Goal: Task Accomplishment & Management: Manage account settings

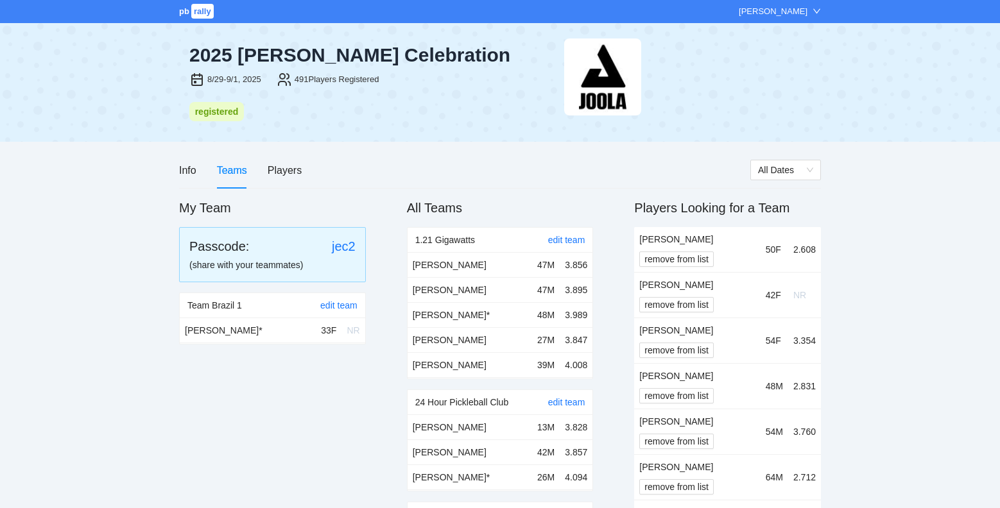
scroll to position [660, 0]
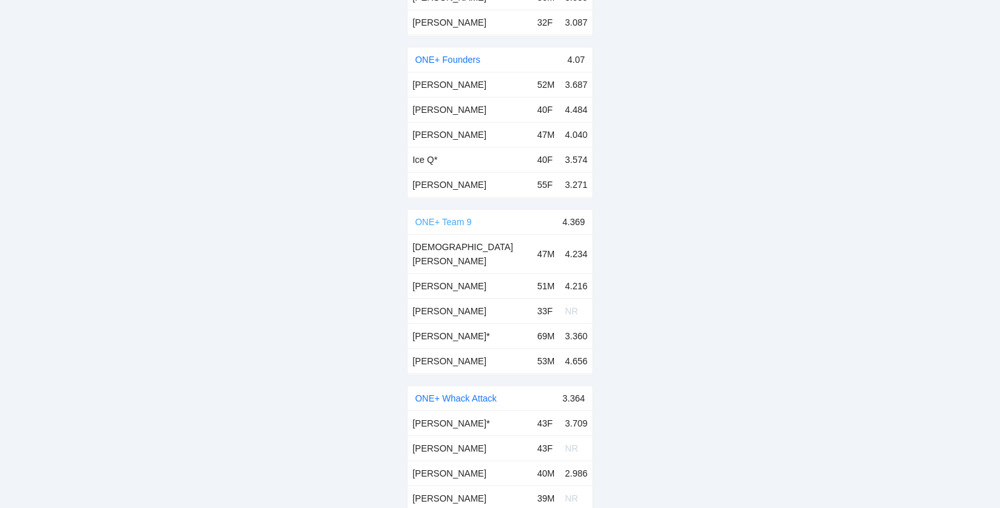
click at [461, 217] on link "ONE+ Team 9" at bounding box center [443, 222] width 56 height 10
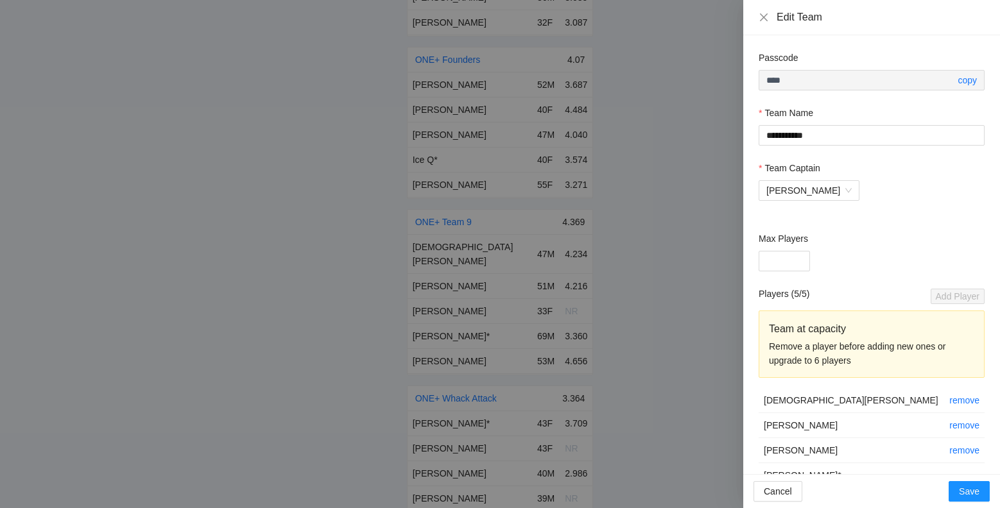
scroll to position [55, 0]
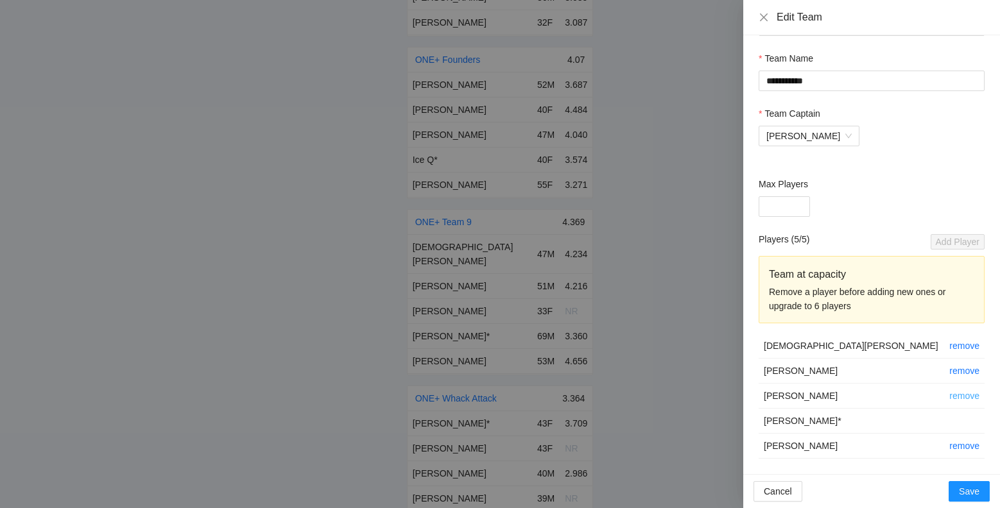
click at [966, 394] on link "remove" at bounding box center [964, 396] width 30 height 10
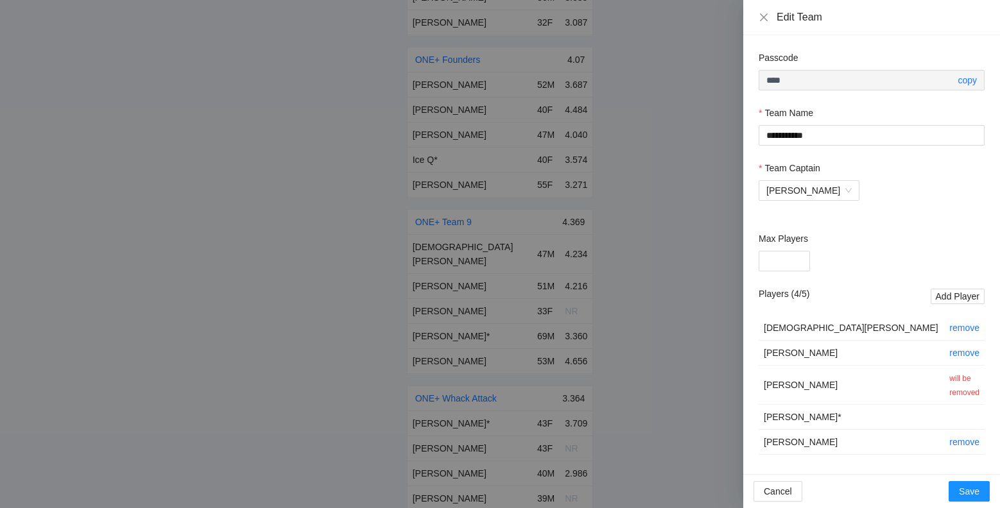
scroll to position [0, 0]
click at [968, 499] on button "Save" at bounding box center [968, 491] width 41 height 21
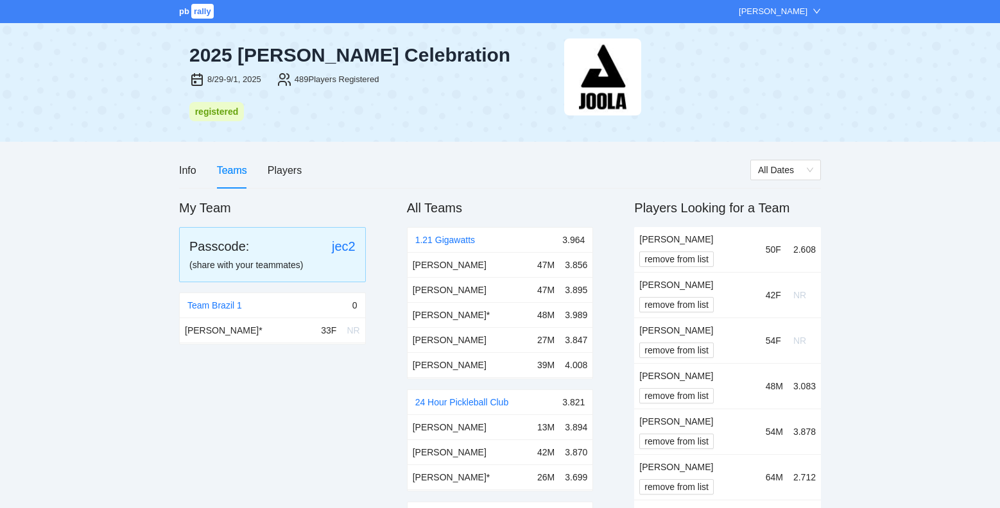
scroll to position [8550, 0]
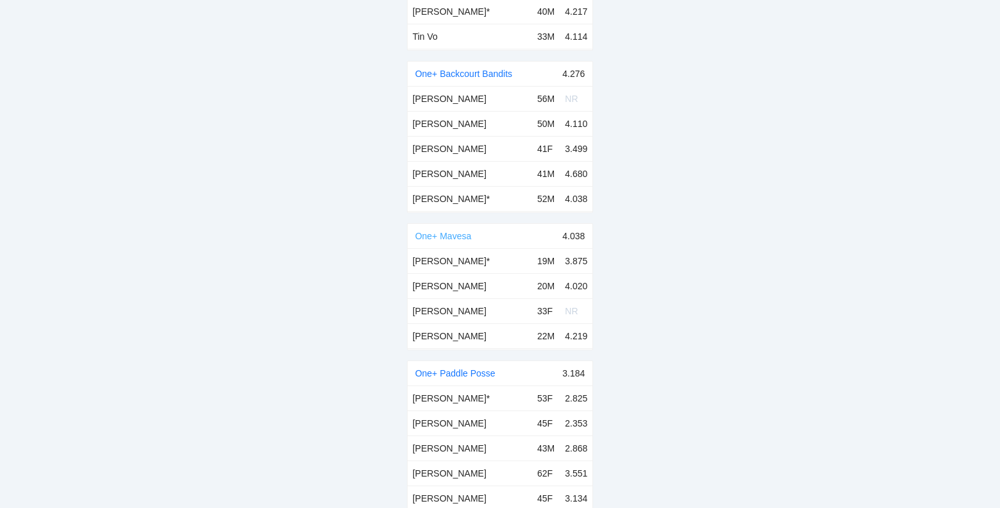
click at [445, 231] on link "One+ Mavesa" at bounding box center [443, 236] width 56 height 10
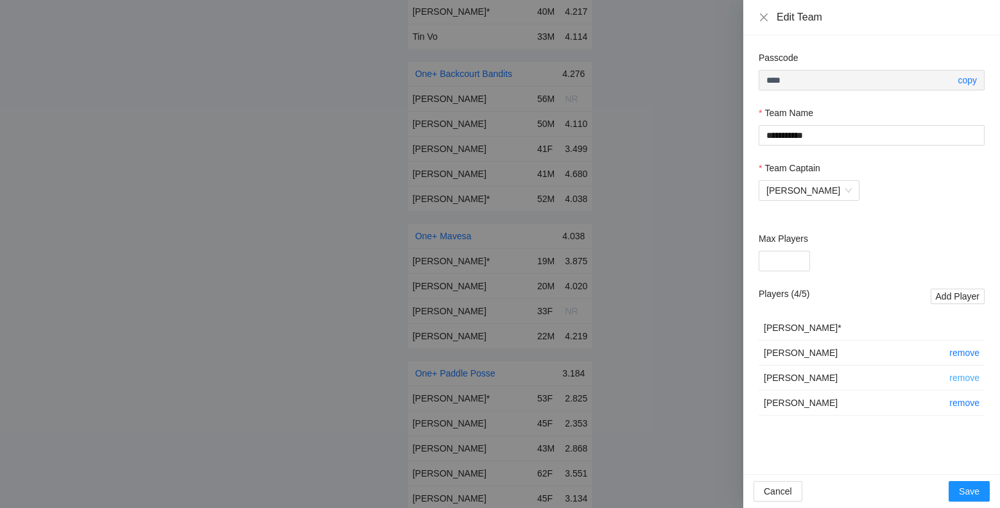
click at [963, 378] on link "remove" at bounding box center [964, 378] width 30 height 10
click at [969, 484] on span "Save" at bounding box center [969, 491] width 21 height 14
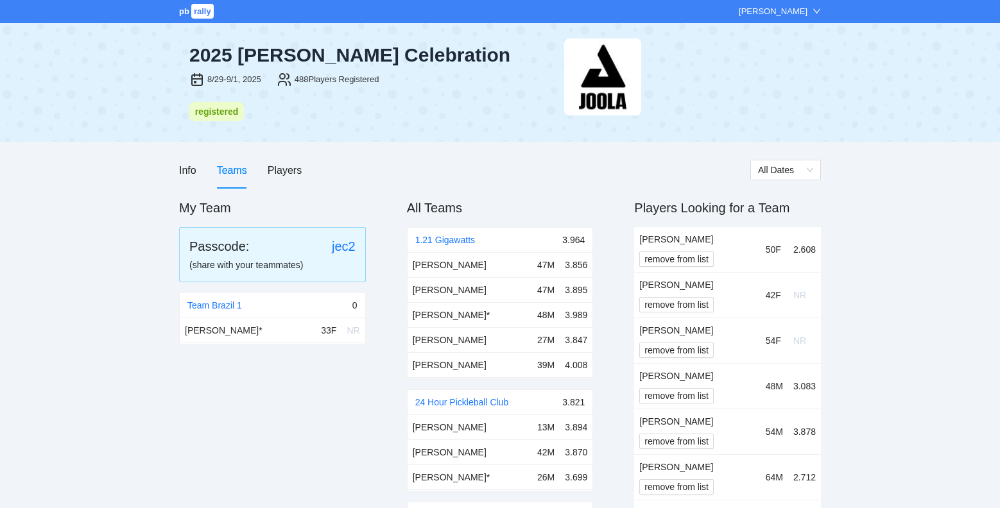
scroll to position [12619, 0]
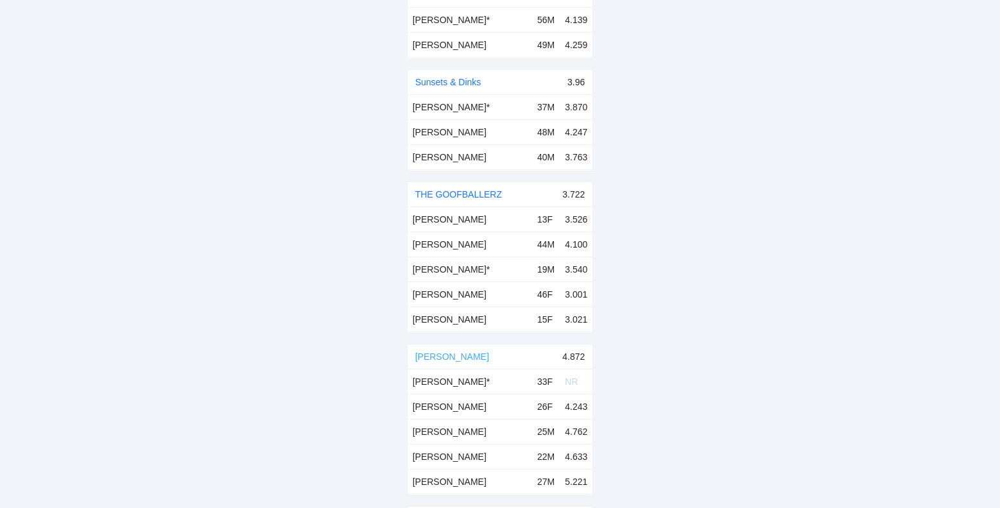
click at [427, 352] on link "[PERSON_NAME]" at bounding box center [452, 357] width 74 height 10
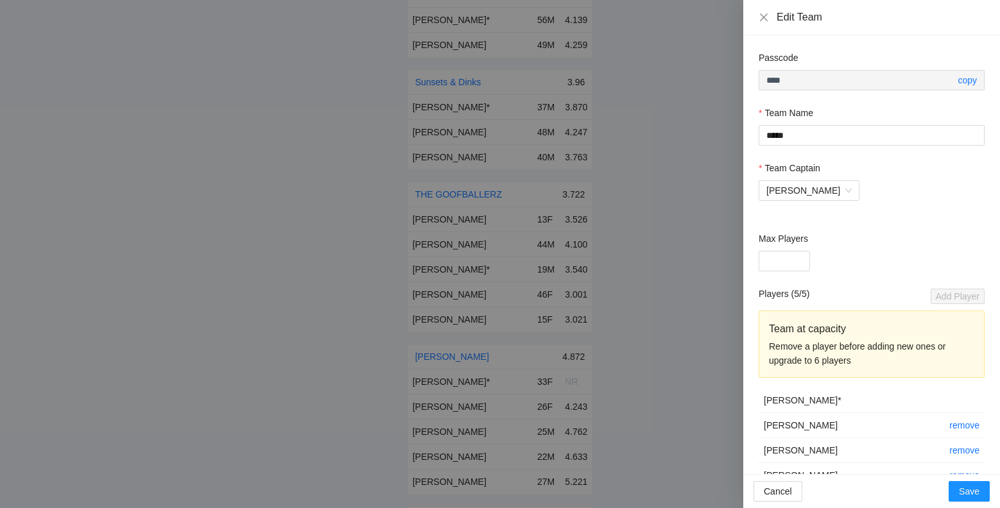
scroll to position [55, 0]
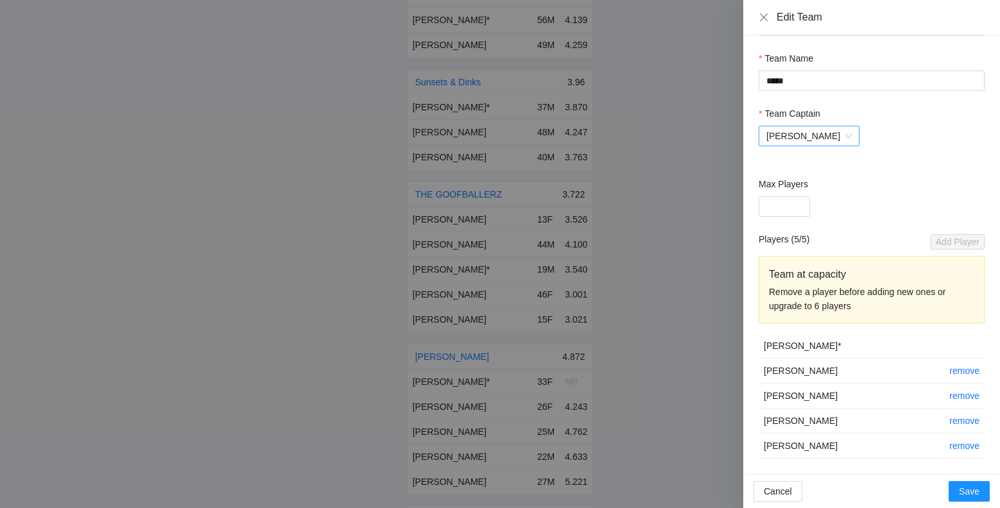
click at [813, 137] on span "[PERSON_NAME]" at bounding box center [808, 135] width 85 height 19
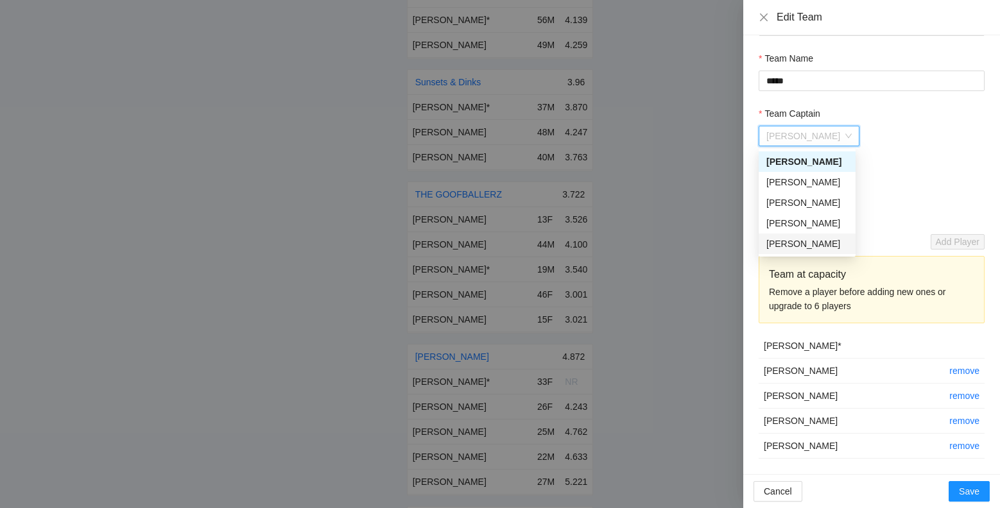
click at [805, 241] on div "[PERSON_NAME]" at bounding box center [806, 244] width 81 height 14
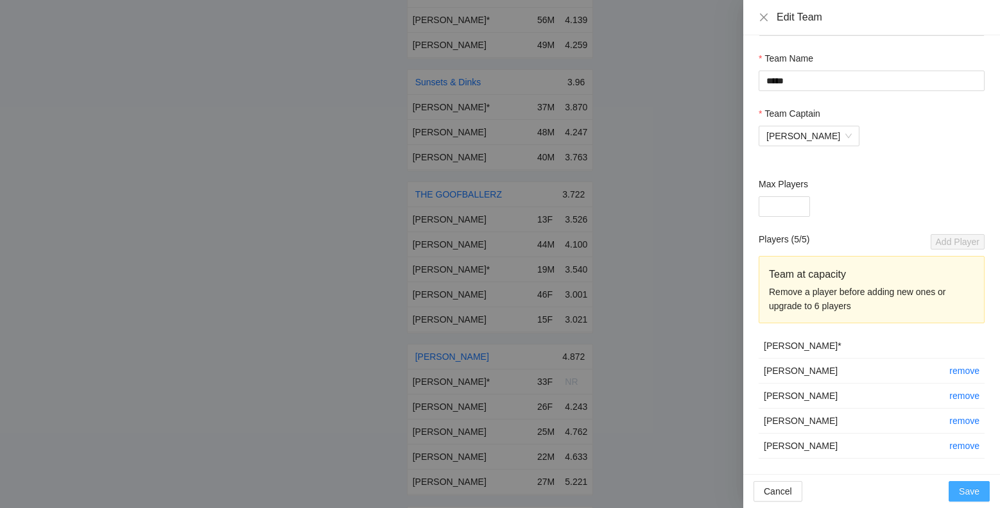
click at [963, 488] on span "Save" at bounding box center [969, 491] width 21 height 14
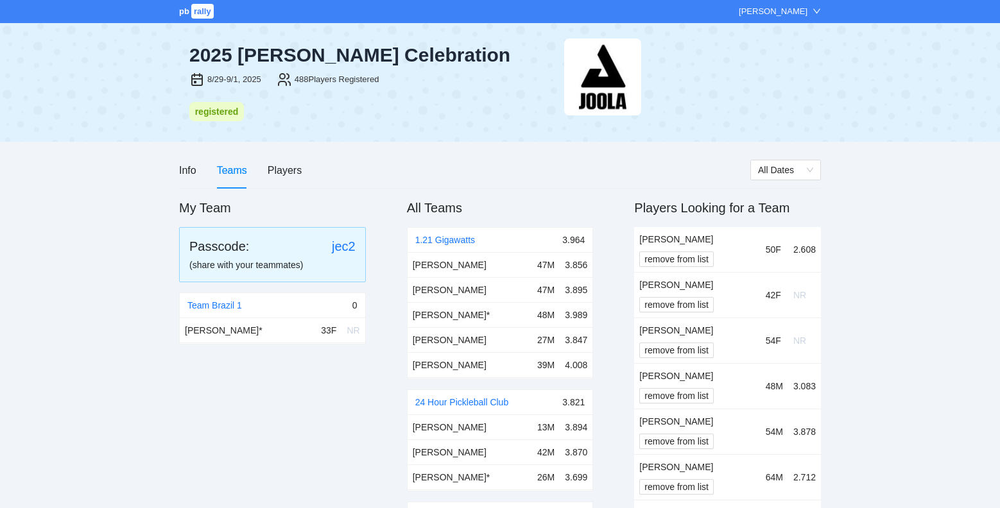
scroll to position [12619, 0]
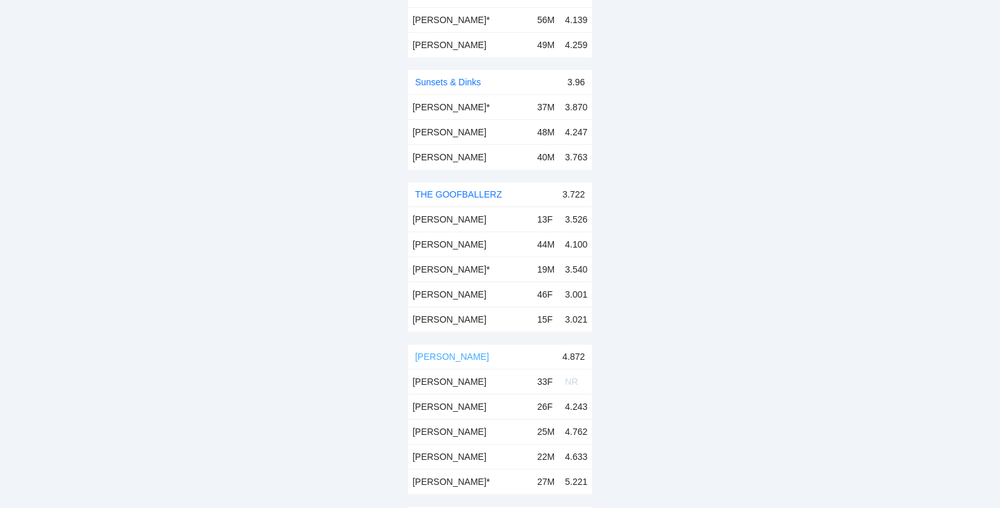
click at [432, 352] on link "[PERSON_NAME]" at bounding box center [452, 357] width 74 height 10
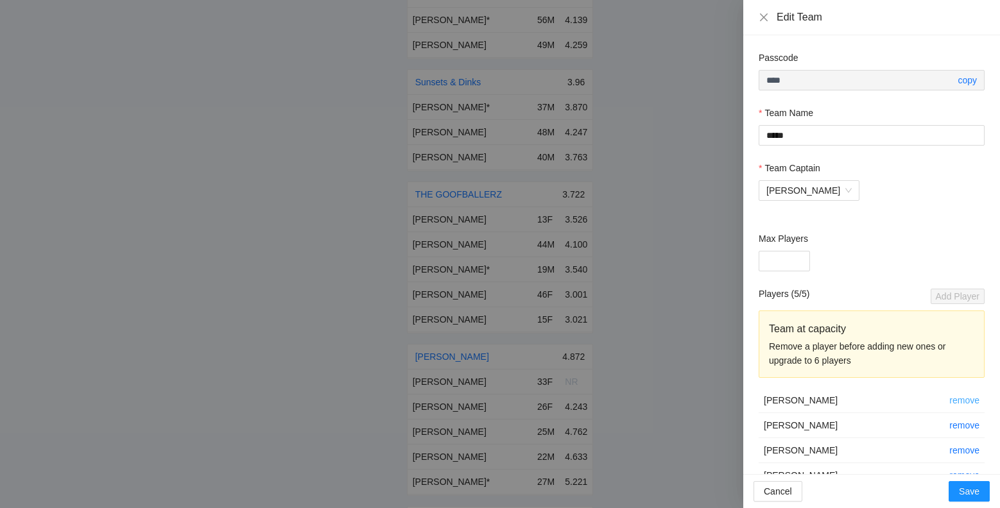
click at [959, 400] on link "remove" at bounding box center [964, 400] width 30 height 10
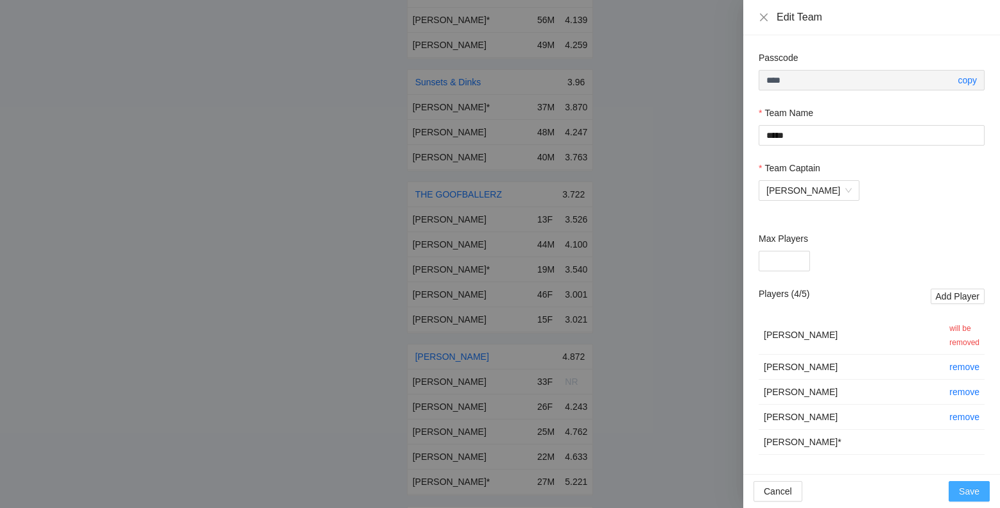
click at [965, 496] on span "Save" at bounding box center [969, 491] width 21 height 14
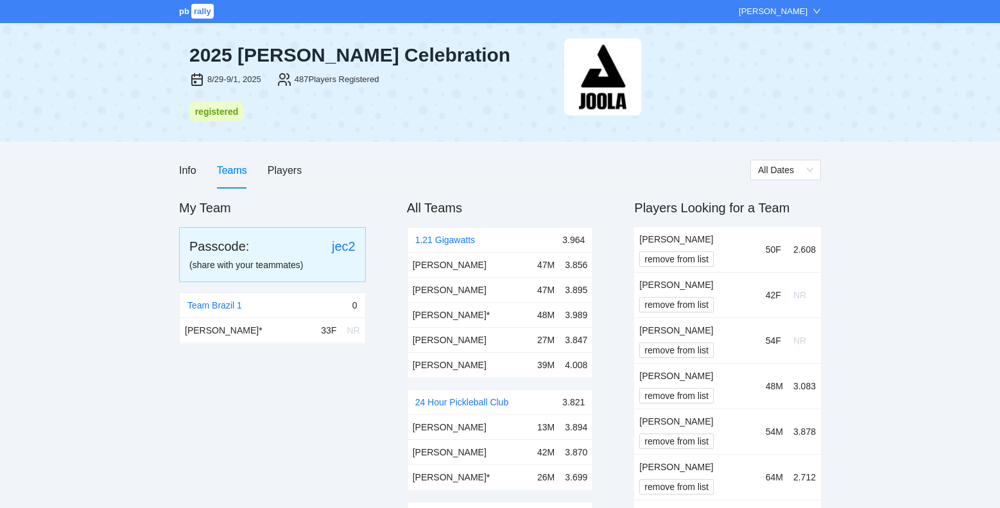
scroll to position [12619, 0]
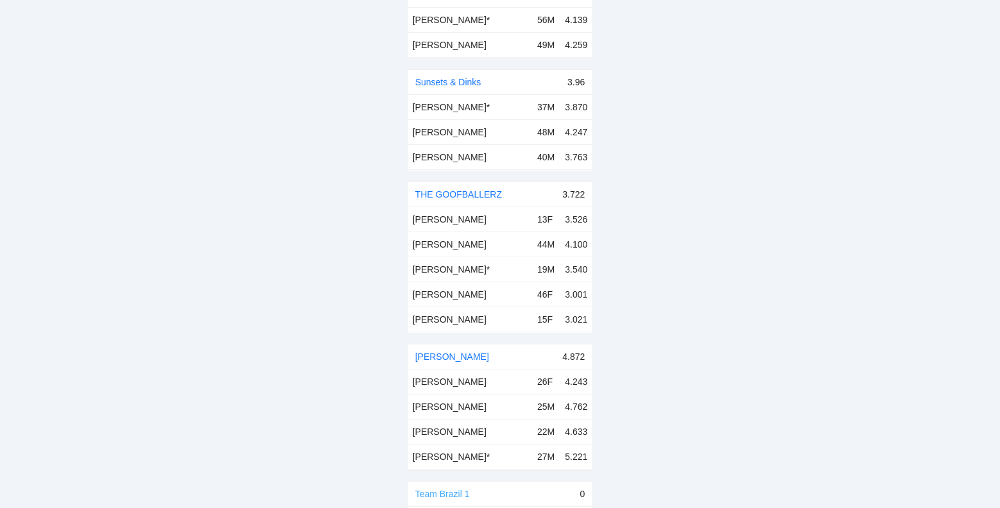
click at [445, 489] on link "Team Brazil 1" at bounding box center [442, 494] width 55 height 10
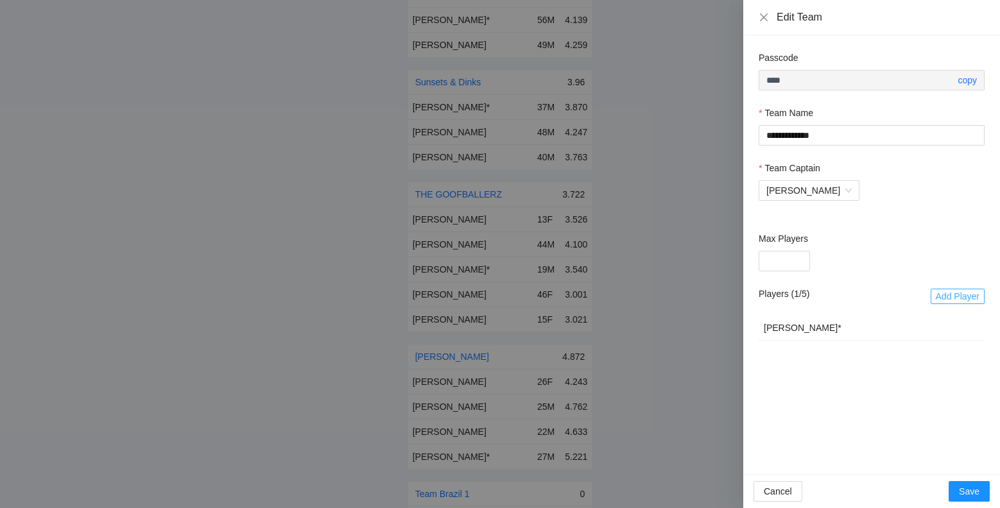
click at [934, 299] on button "Add Player" at bounding box center [957, 296] width 54 height 15
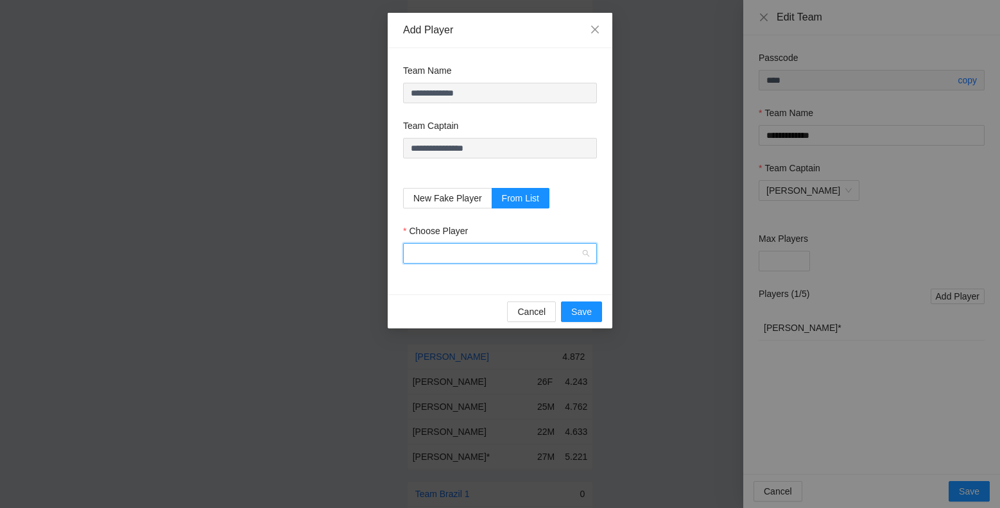
click at [462, 253] on input "Choose Player" at bounding box center [495, 253] width 169 height 19
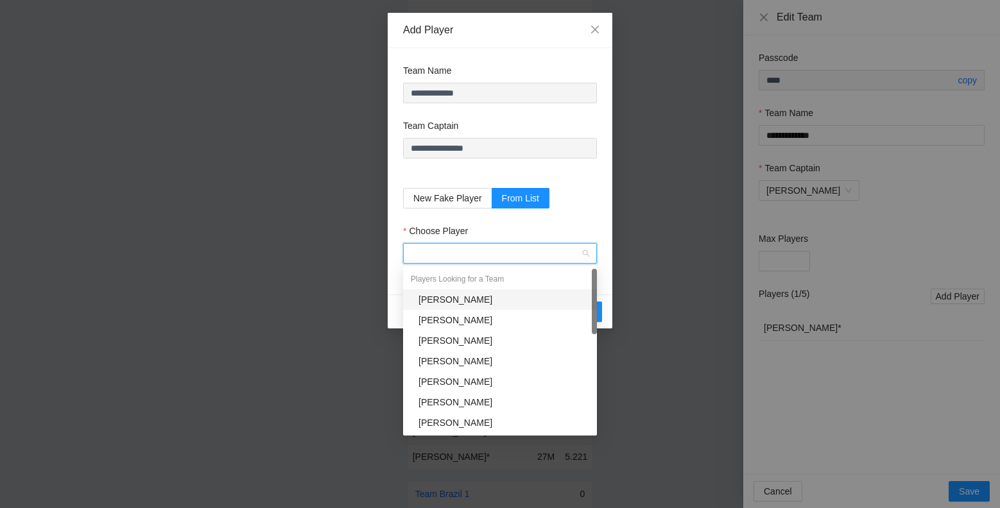
click at [491, 239] on div "Choose Player" at bounding box center [500, 233] width 194 height 19
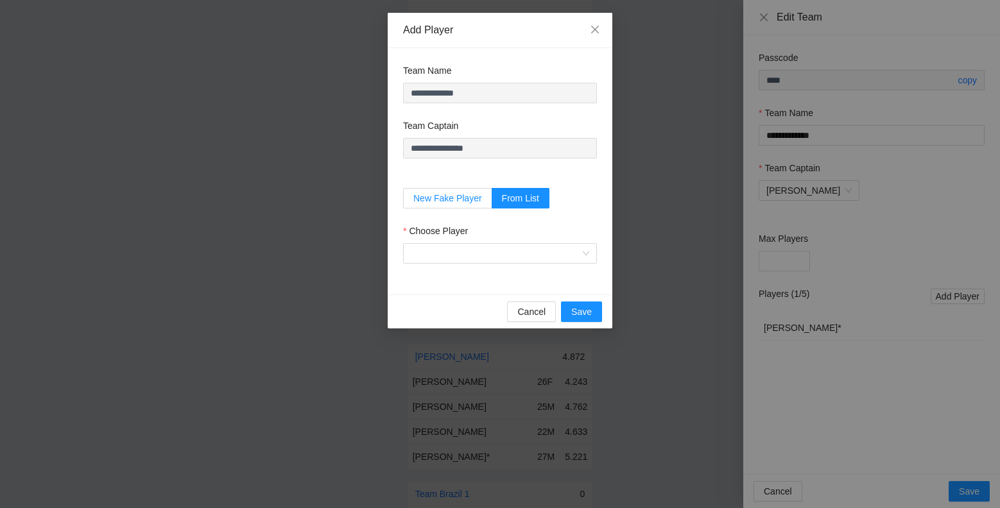
click at [465, 198] on span "New Fake Player" at bounding box center [447, 198] width 69 height 10
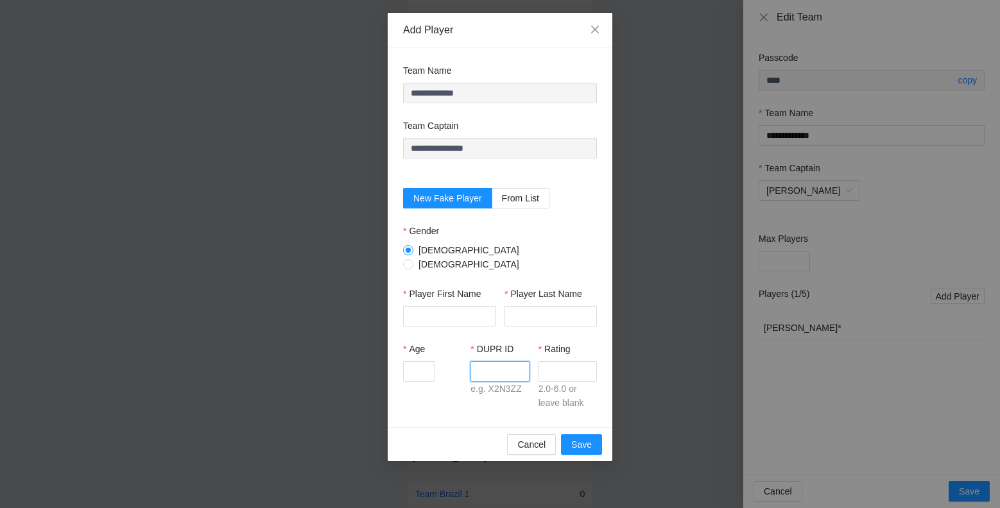
click at [478, 361] on input "DUPR ID" at bounding box center [499, 371] width 58 height 21
click at [590, 179] on form "**********" at bounding box center [500, 238] width 194 height 348
click at [596, 31] on icon "close" at bounding box center [595, 29] width 10 height 10
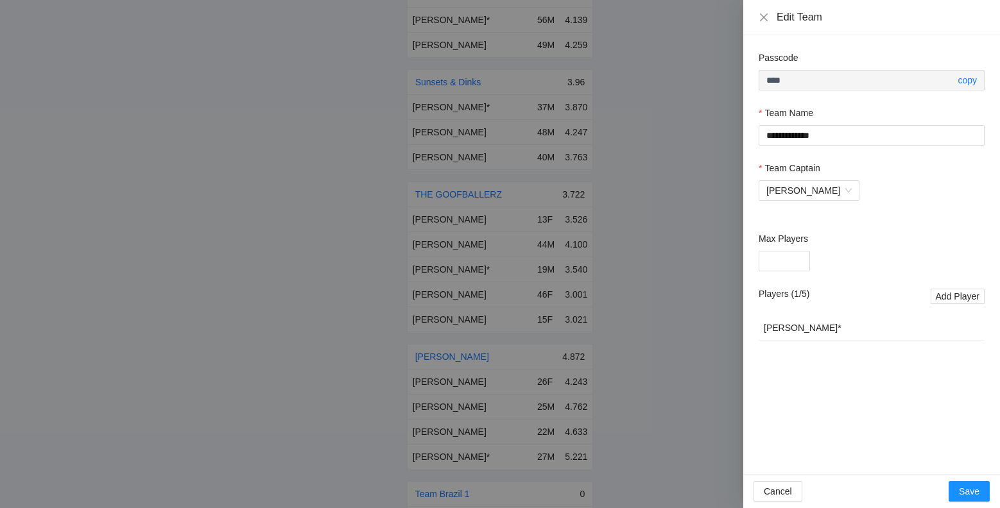
click at [651, 304] on div at bounding box center [500, 254] width 1000 height 508
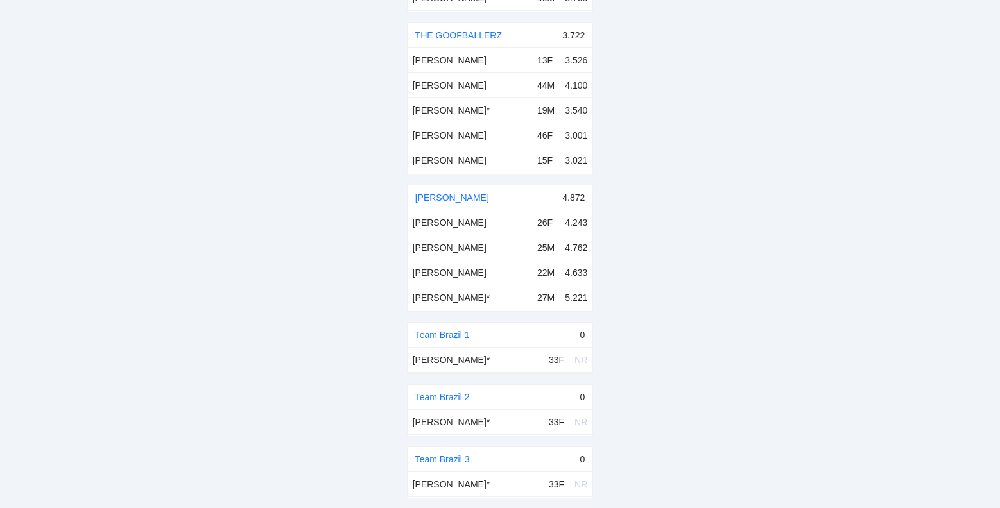
scroll to position [12779, 0]
click at [454, 329] on link "Team Brazil 1" at bounding box center [442, 334] width 55 height 10
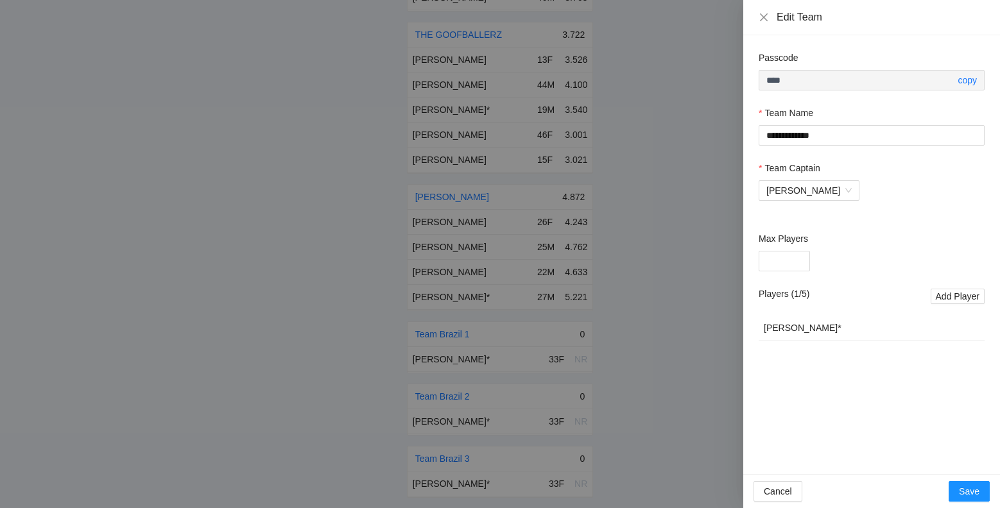
click at [661, 212] on div at bounding box center [500, 254] width 1000 height 508
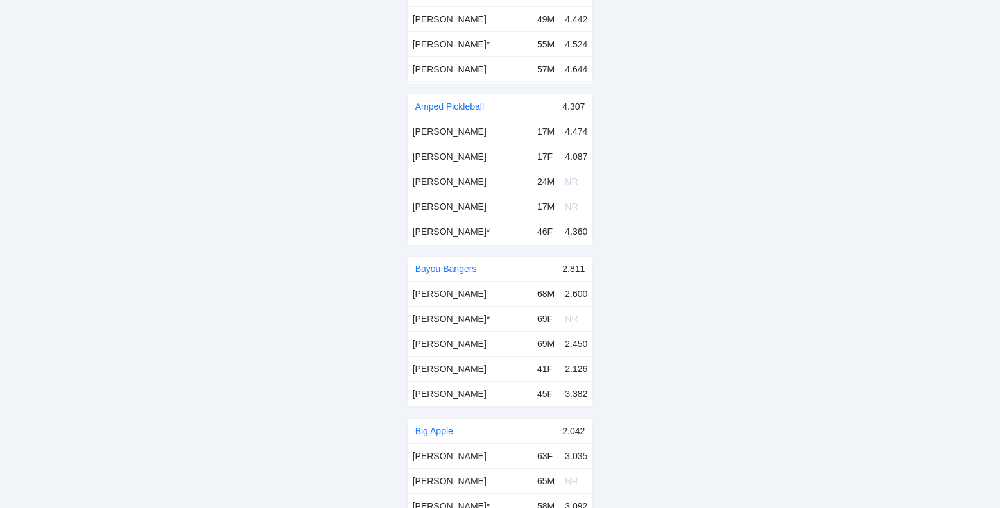
scroll to position [0, 0]
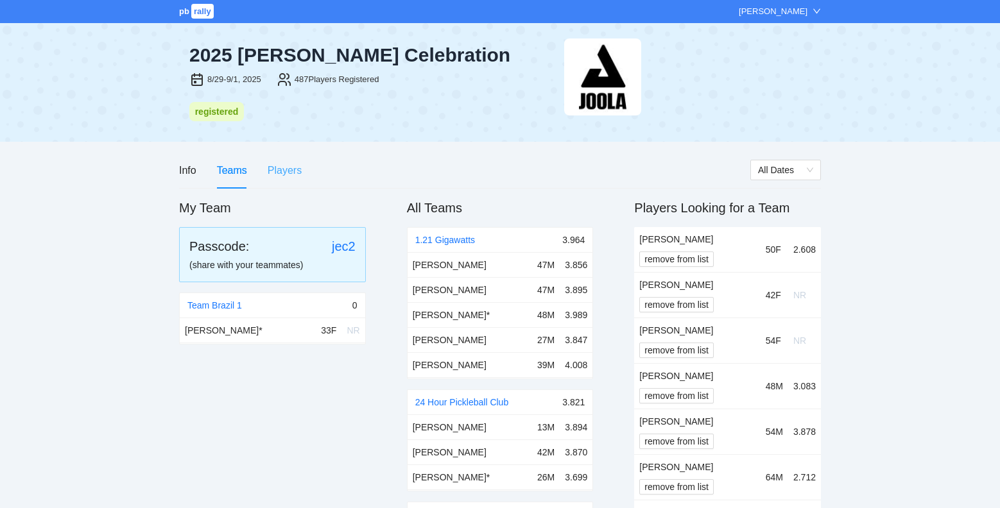
click at [277, 180] on div "Players" at bounding box center [285, 170] width 34 height 37
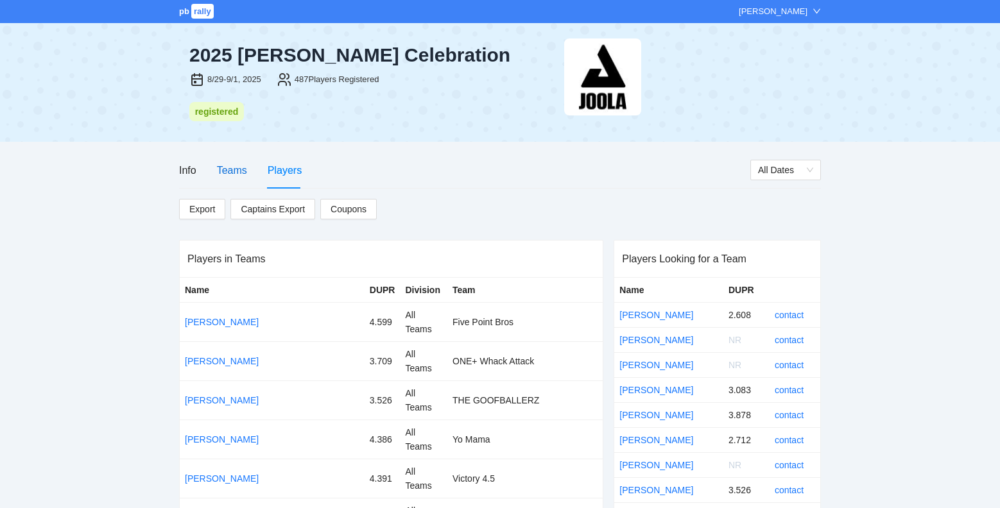
click at [241, 174] on div "Teams" at bounding box center [232, 170] width 30 height 16
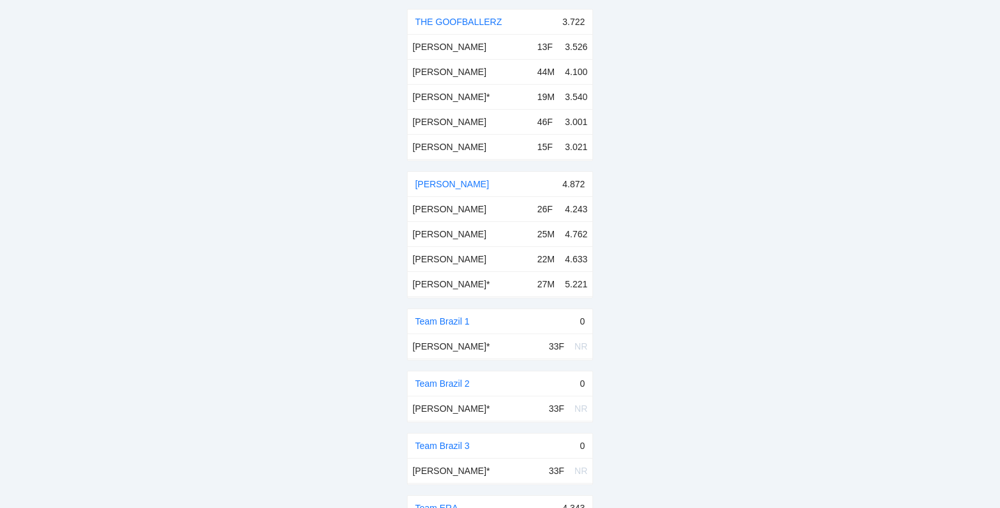
scroll to position [14329, 0]
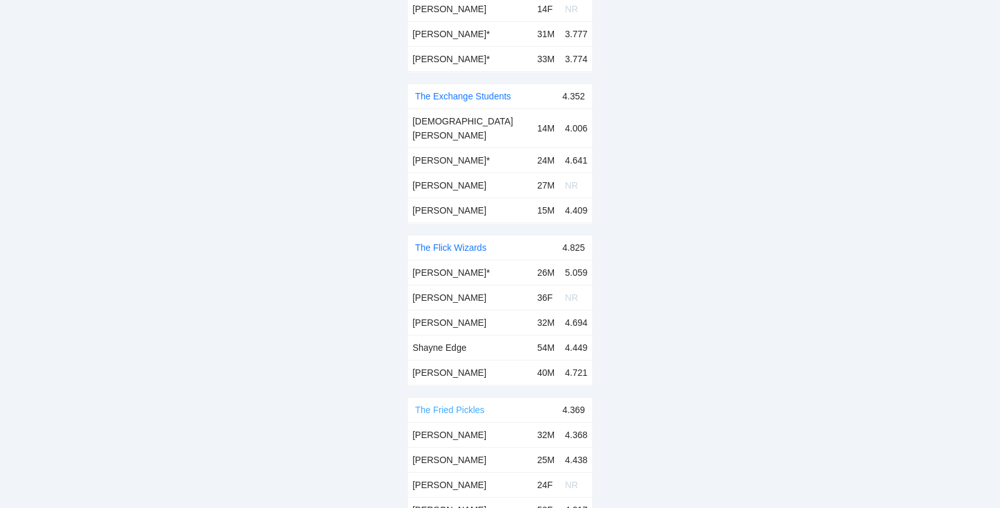
click at [473, 405] on link "The Fried Pickles" at bounding box center [449, 410] width 69 height 10
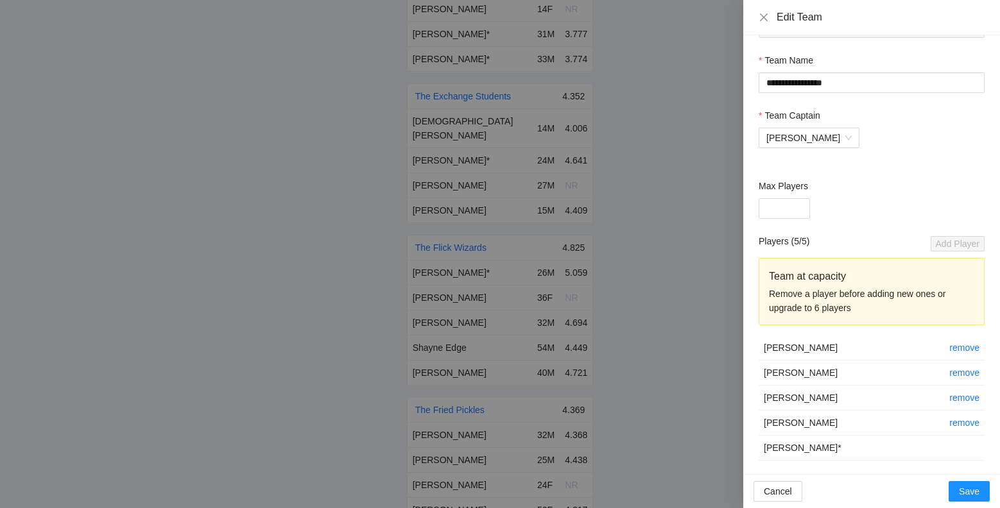
scroll to position [55, 0]
click at [681, 308] on div at bounding box center [500, 254] width 1000 height 508
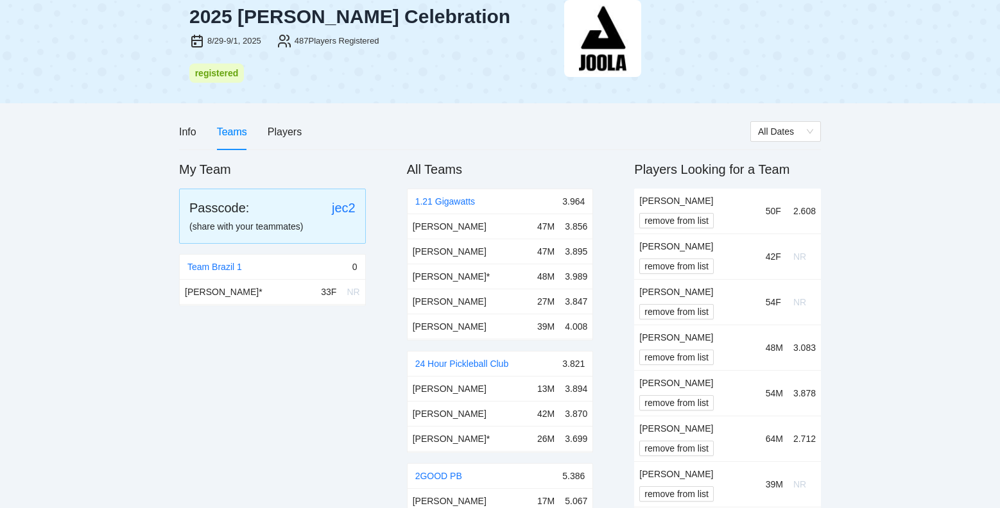
scroll to position [0, 0]
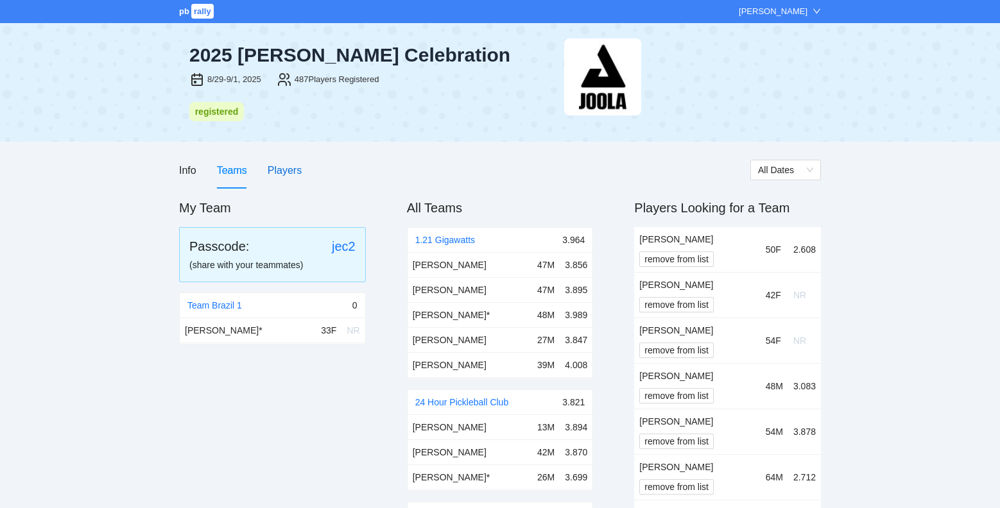
click at [277, 168] on div "Players" at bounding box center [285, 170] width 34 height 16
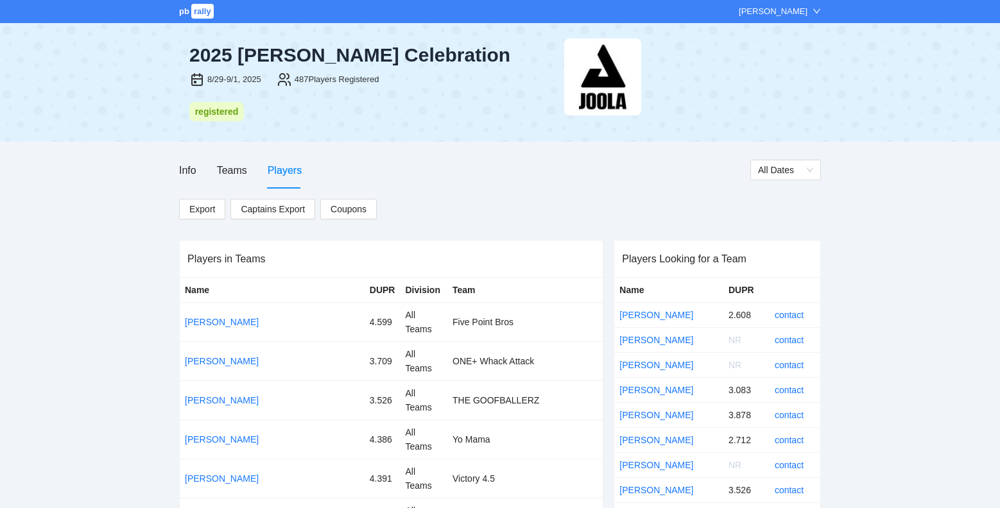
scroll to position [6116, 0]
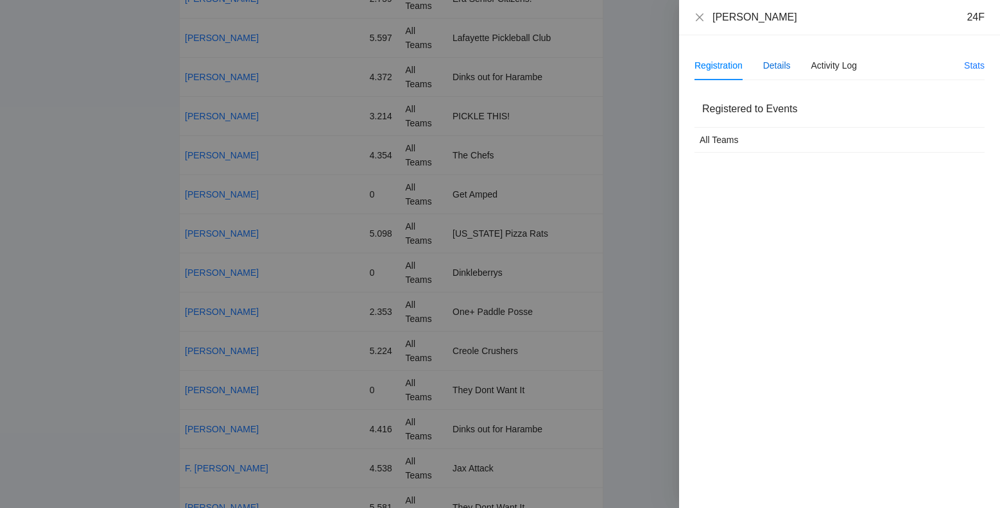
click at [788, 70] on div "Details" at bounding box center [777, 65] width 28 height 14
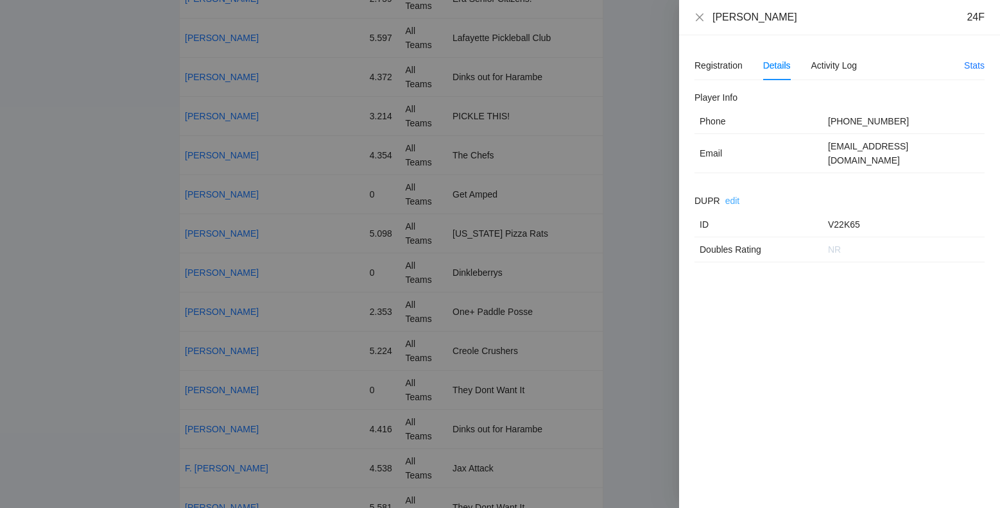
click at [737, 196] on link "edit" at bounding box center [732, 201] width 15 height 10
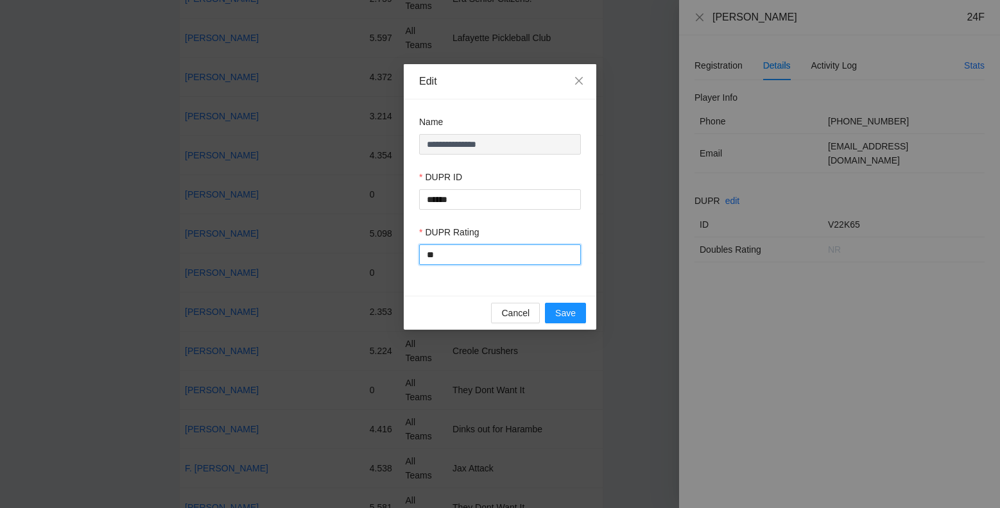
click at [475, 259] on input "**" at bounding box center [500, 254] width 162 height 21
paste input "***"
type input "*****"
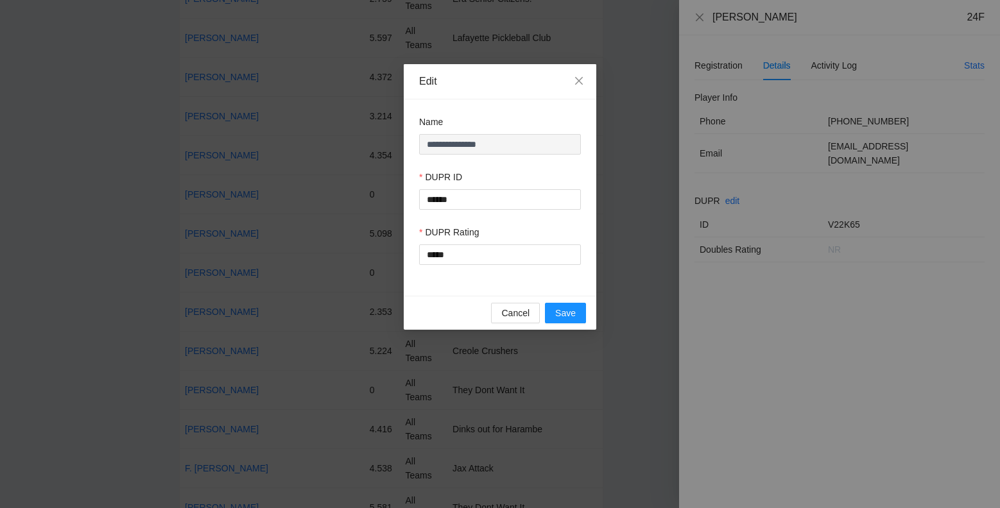
click at [491, 277] on div "**********" at bounding box center [500, 197] width 192 height 196
click at [561, 308] on span "Save" at bounding box center [565, 313] width 21 height 14
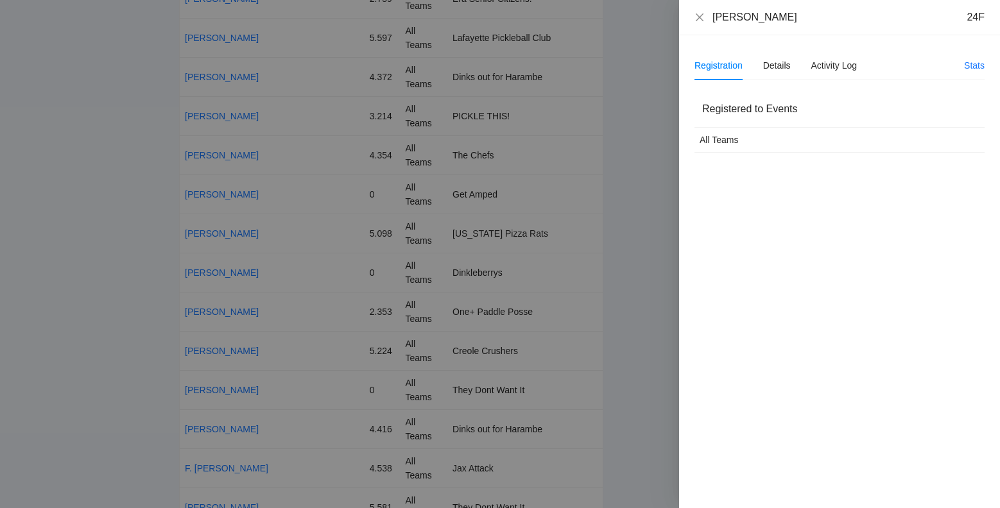
click at [696, 10] on div "[PERSON_NAME] 24F" at bounding box center [839, 17] width 290 height 14
click at [697, 11] on div "[PERSON_NAME] 24F" at bounding box center [839, 17] width 290 height 14
click at [703, 18] on icon "close" at bounding box center [699, 17] width 10 height 10
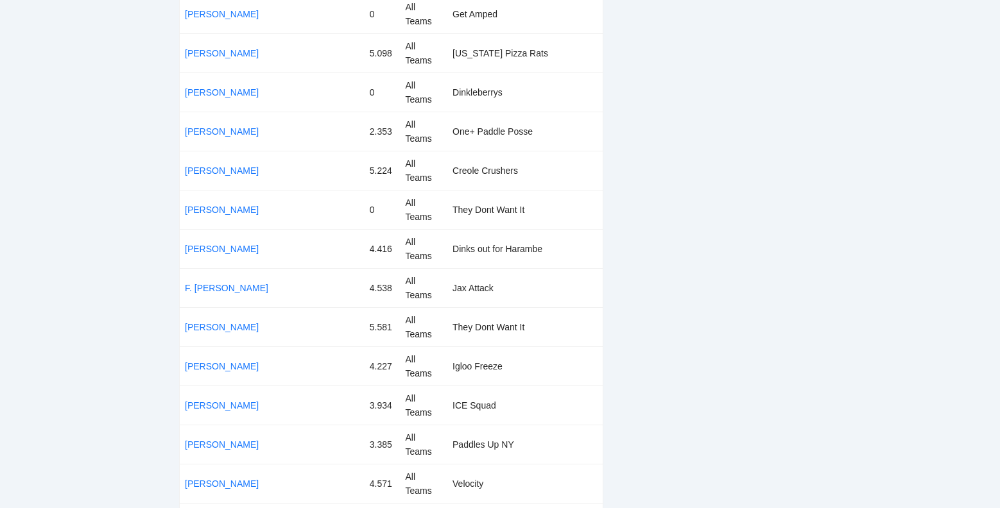
scroll to position [6337, 0]
